Goal: Book appointment/travel/reservation

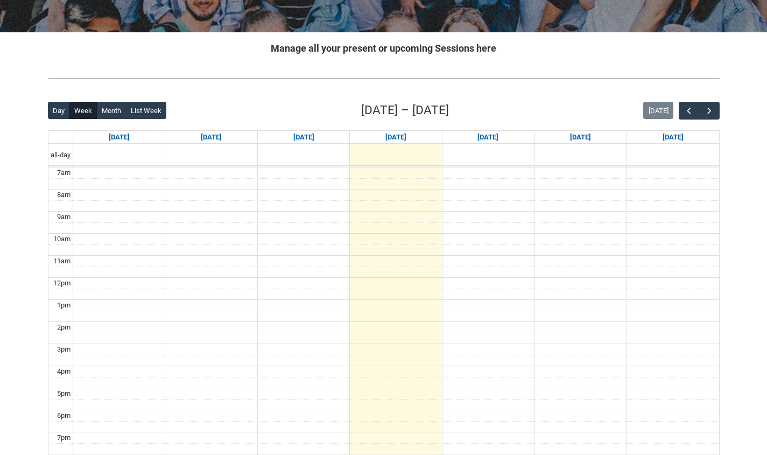
scroll to position [186, 0]
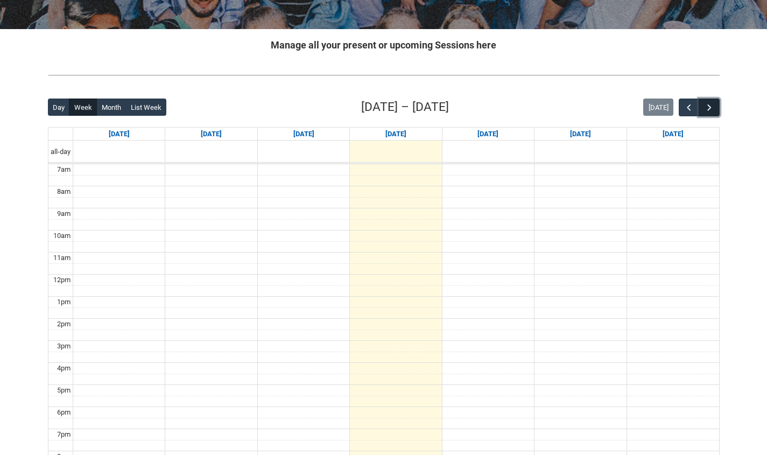
click at [707, 108] on span "button" at bounding box center [709, 107] width 11 height 11
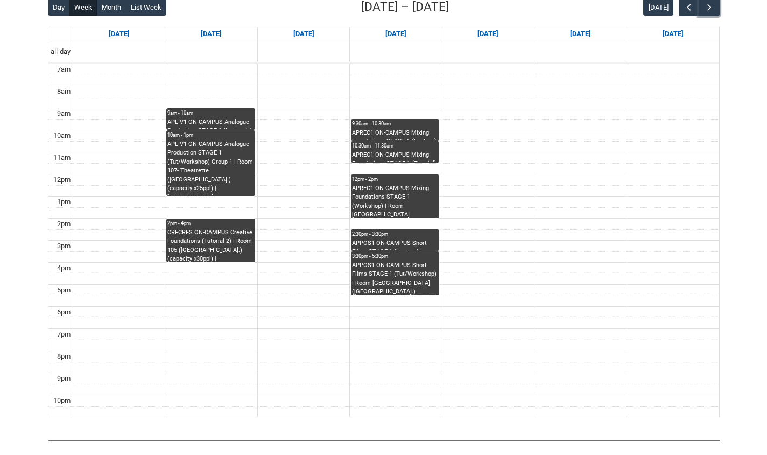
scroll to position [282, 0]
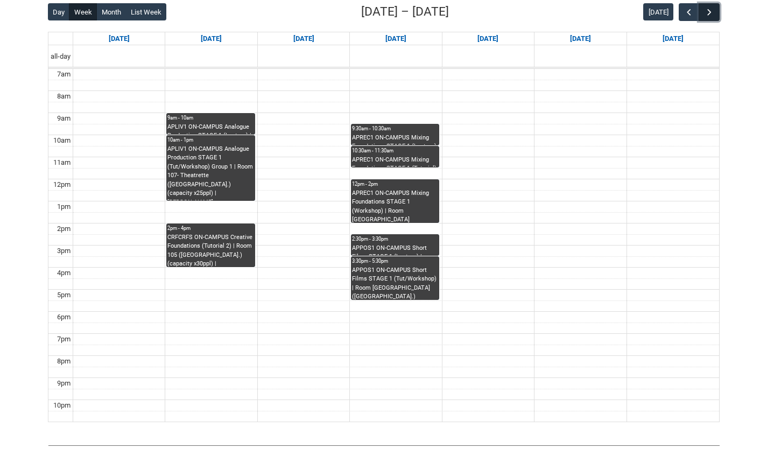
click at [703, 17] on button "button" at bounding box center [709, 12] width 20 height 18
click at [678, 13] on div "[DATE]" at bounding box center [681, 12] width 76 height 18
click at [685, 13] on span "button" at bounding box center [689, 12] width 11 height 11
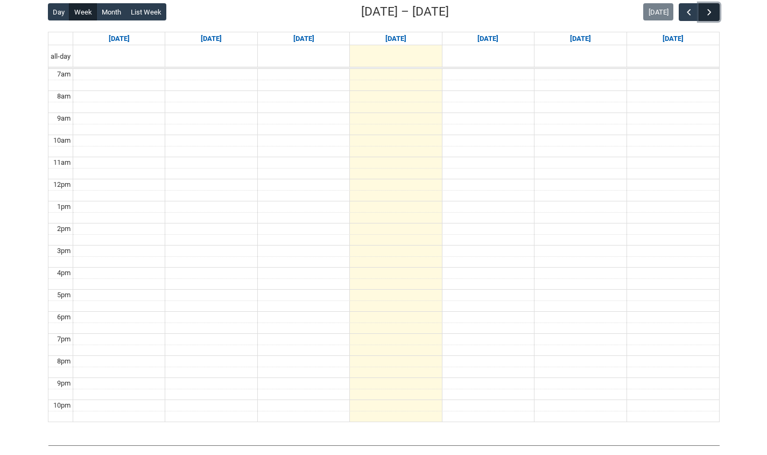
click at [711, 8] on span "button" at bounding box center [709, 12] width 11 height 11
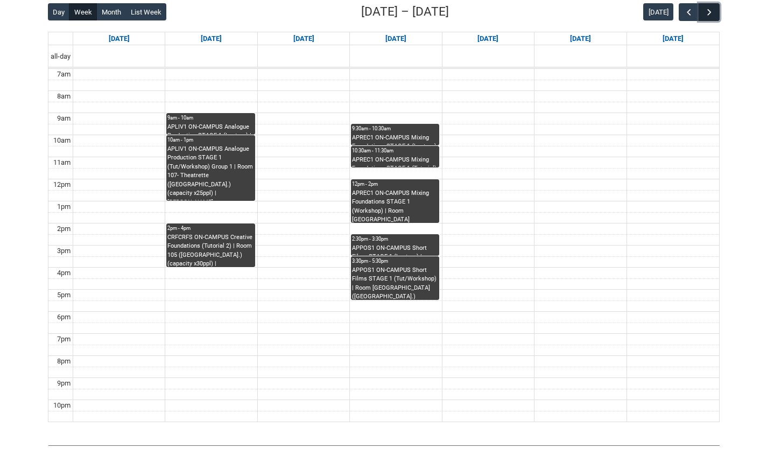
click at [708, 15] on span "button" at bounding box center [709, 12] width 11 height 11
click at [688, 12] on span "button" at bounding box center [689, 12] width 11 height 11
